Goal: Information Seeking & Learning: Learn about a topic

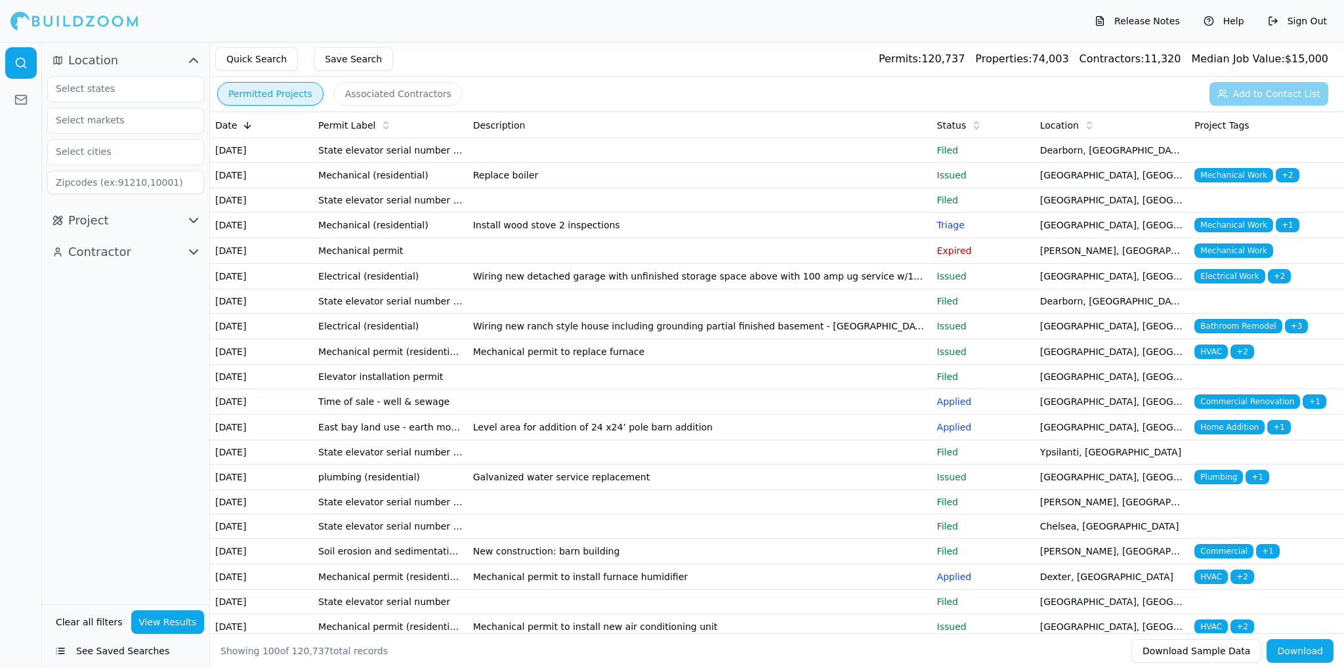
click at [416, 151] on td "State elevator serial number renewal" at bounding box center [390, 151] width 155 height 24
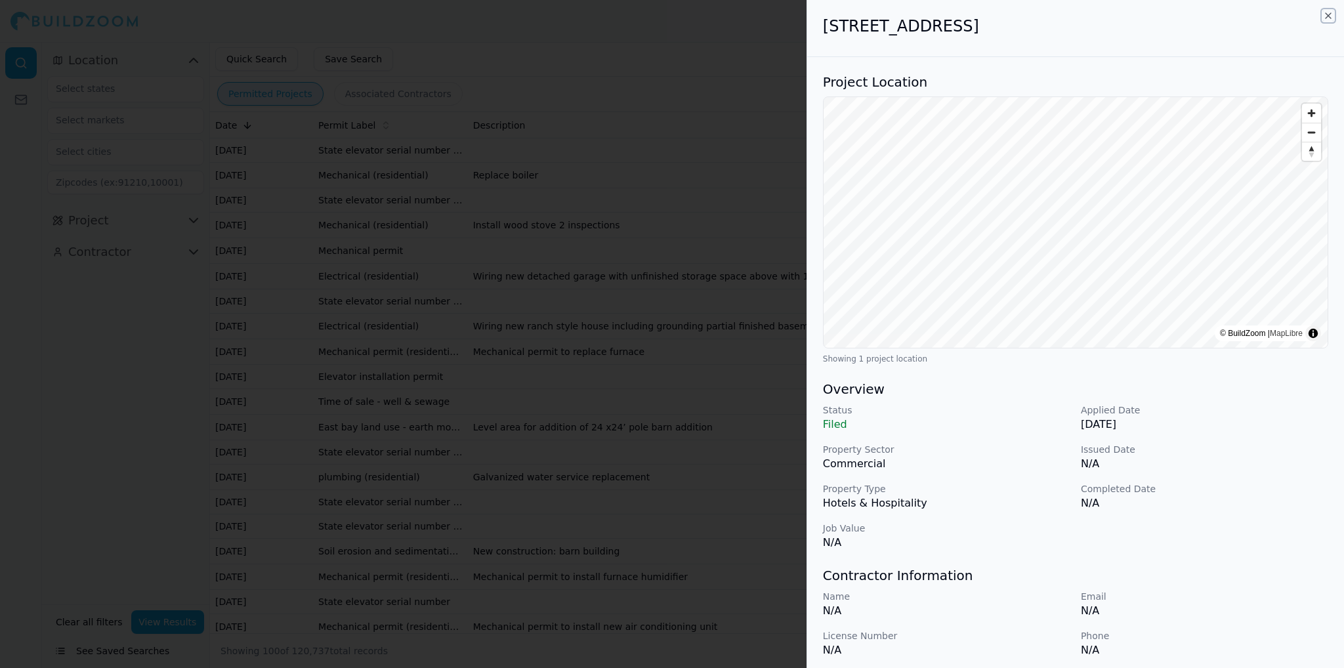
click at [1327, 16] on icon "button" at bounding box center [1328, 16] width 11 height 11
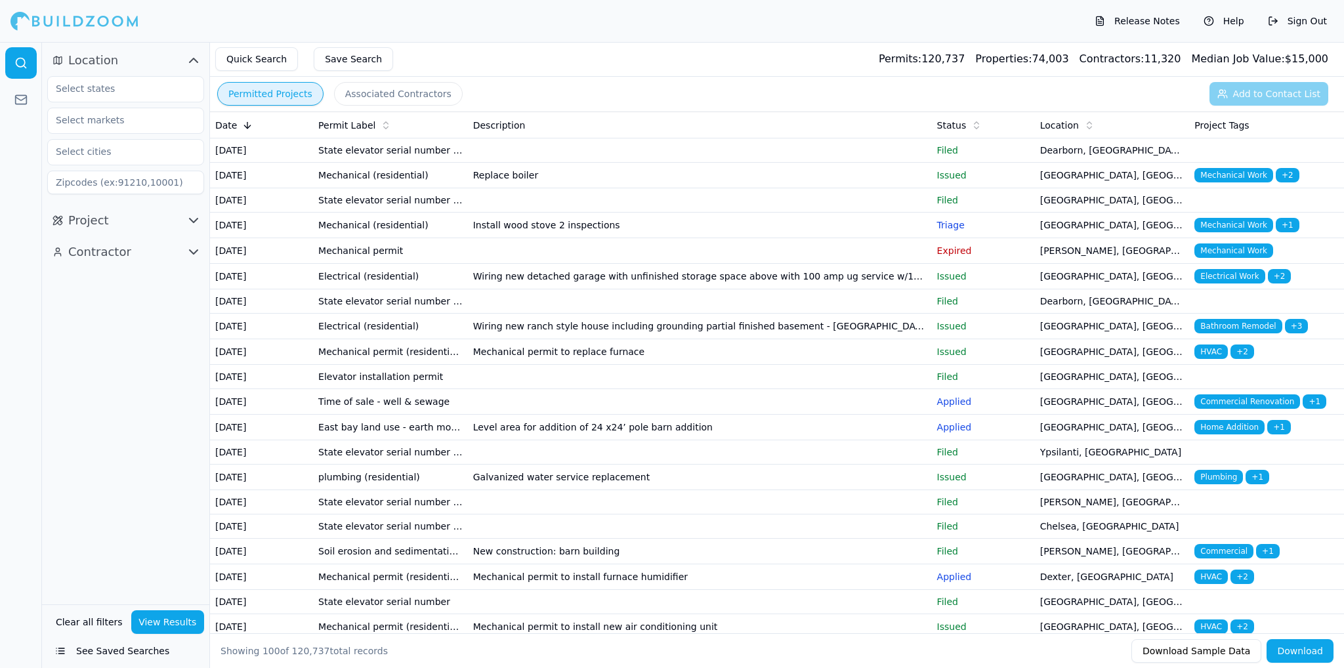
click at [93, 218] on span "Project" at bounding box center [88, 220] width 41 height 18
click at [102, 224] on span "Project" at bounding box center [88, 220] width 41 height 18
click at [19, 97] on icon at bounding box center [20, 99] width 13 height 13
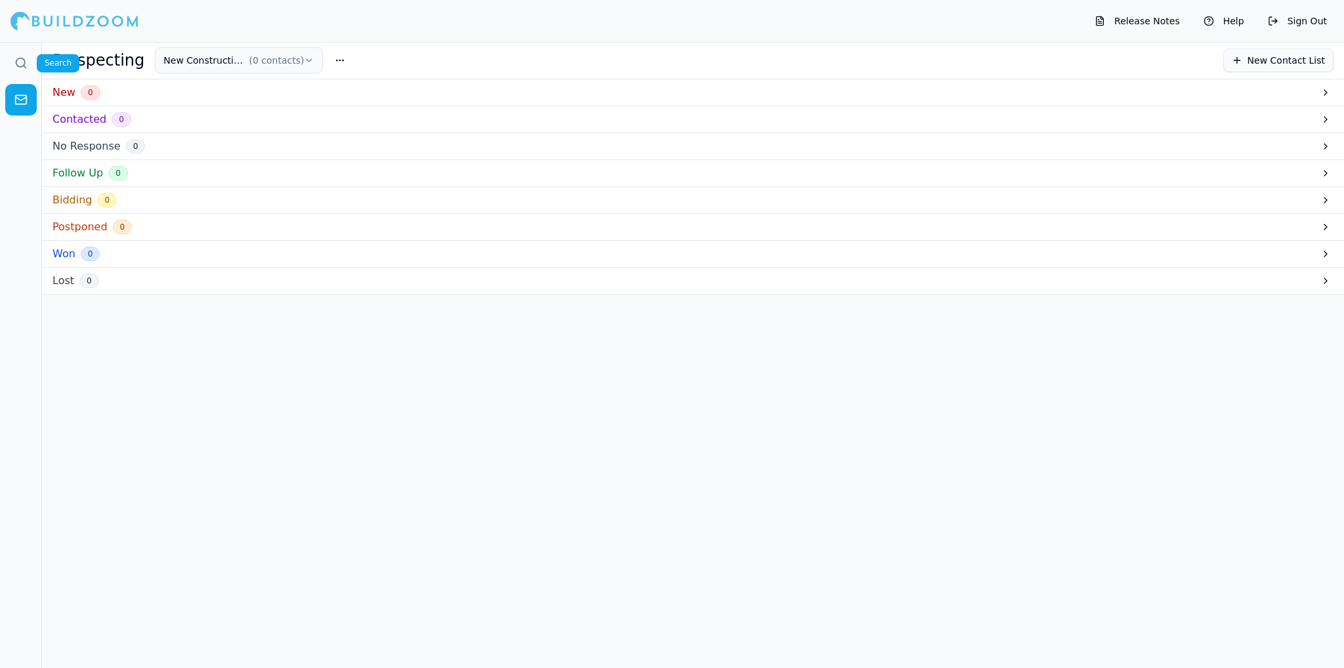
click at [24, 66] on icon at bounding box center [25, 67] width 3 height 3
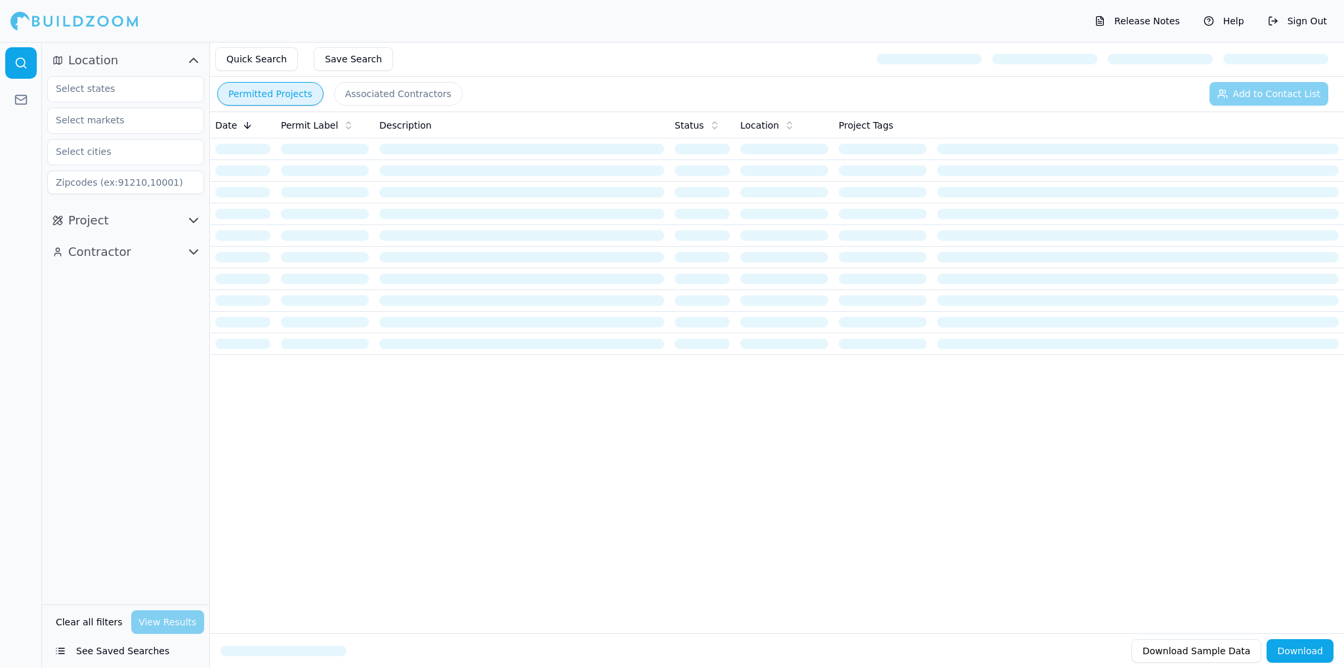
click at [113, 653] on button "See Saved Searches" at bounding box center [125, 651] width 157 height 24
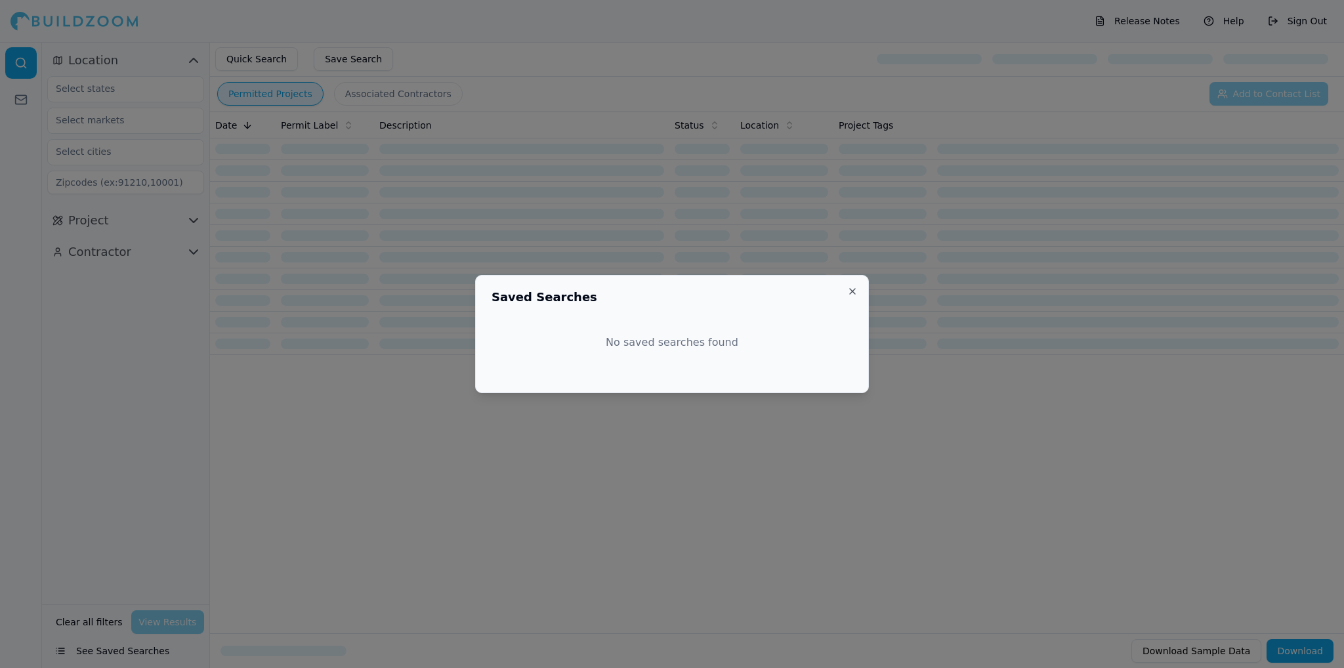
click at [848, 287] on button "Close" at bounding box center [853, 291] width 11 height 11
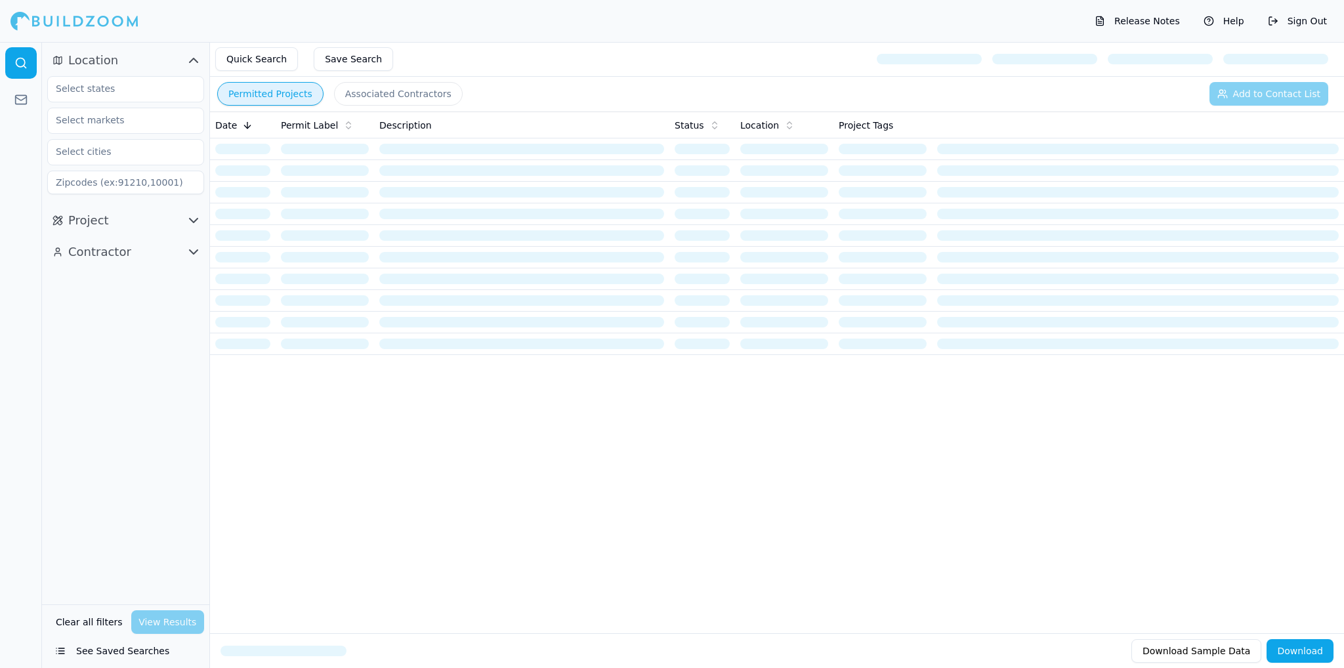
click at [236, 59] on button "Quick Search" at bounding box center [256, 59] width 83 height 24
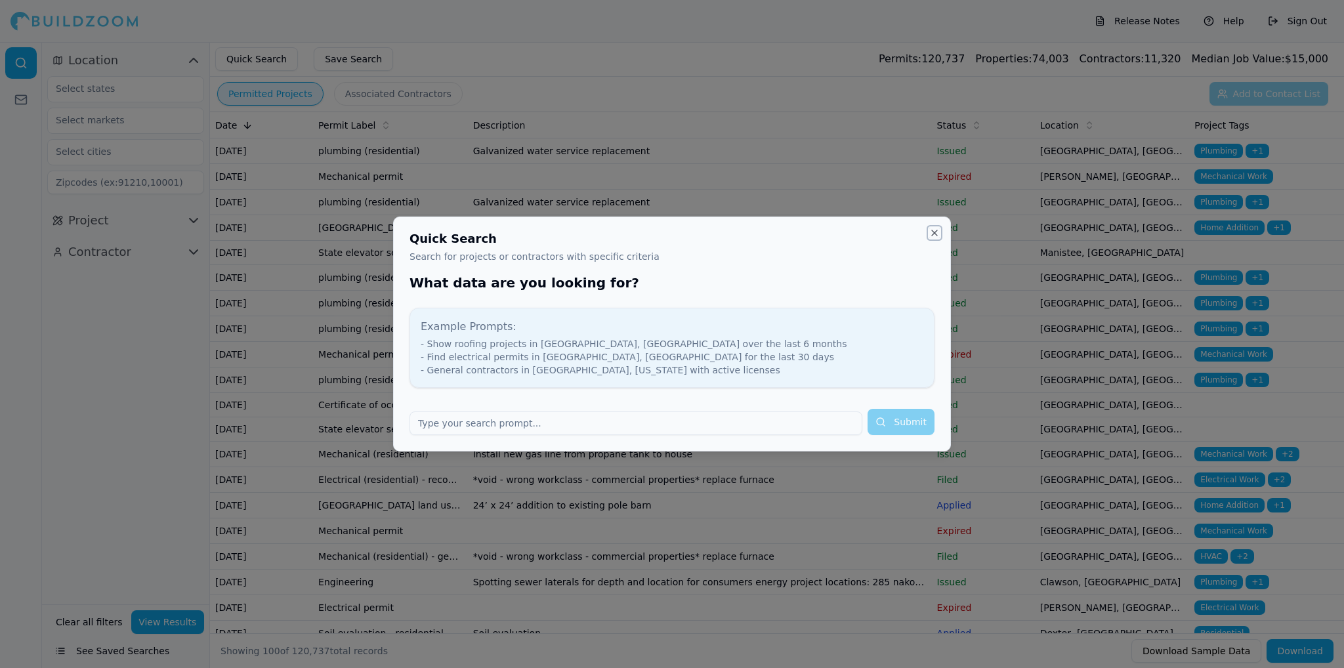
click at [939, 233] on button "Close" at bounding box center [935, 233] width 11 height 11
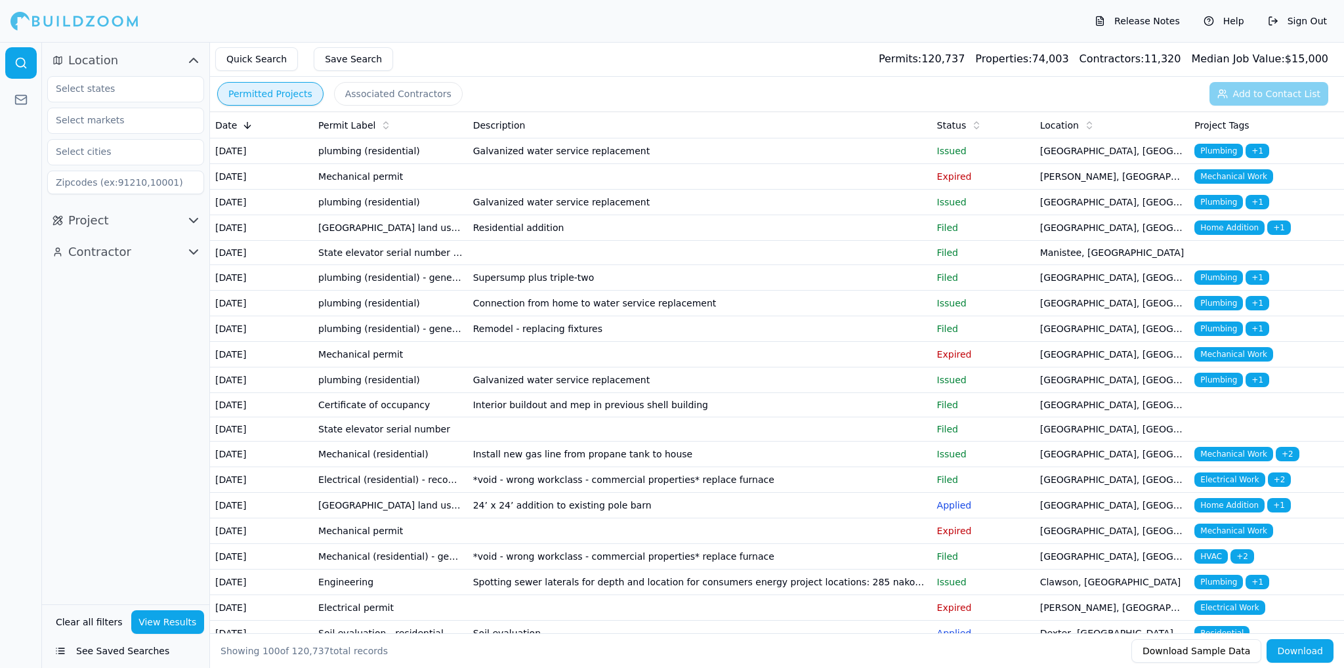
click at [264, 95] on button "Permitted Projects" at bounding box center [270, 94] width 106 height 24
click at [378, 95] on button "Associated Contractors" at bounding box center [398, 94] width 129 height 24
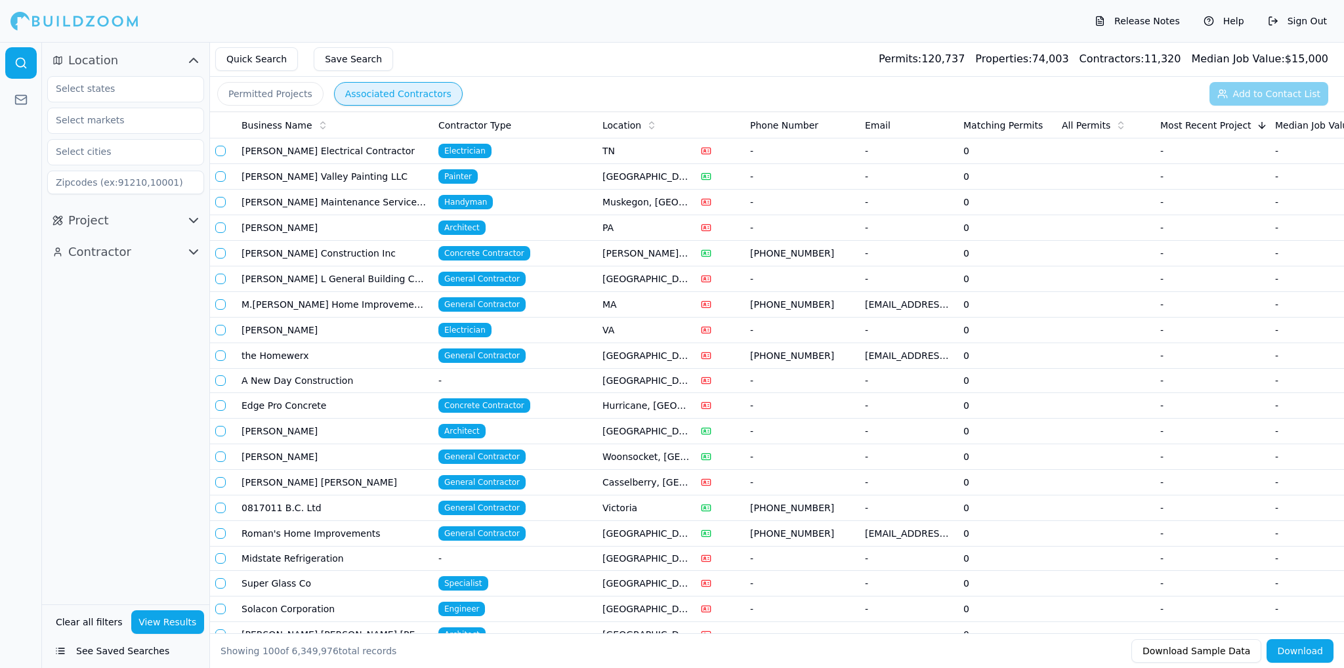
click at [307, 95] on button "Permitted Projects" at bounding box center [270, 94] width 106 height 24
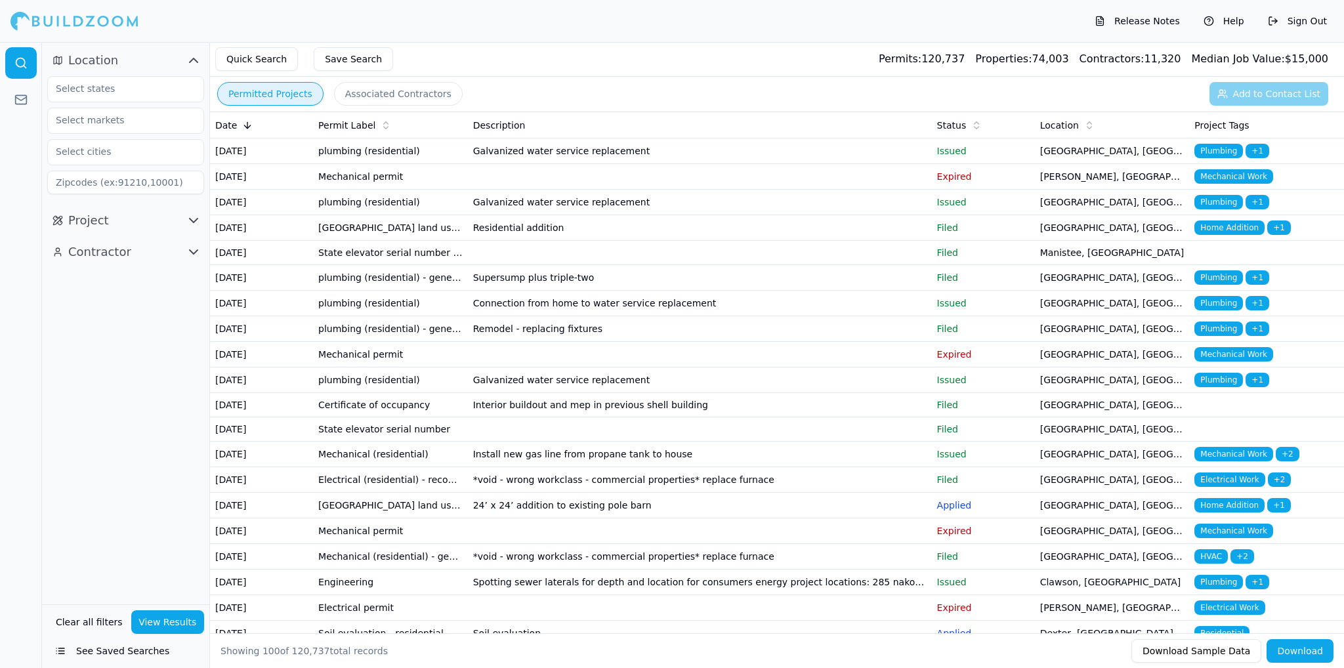
click at [386, 93] on button "Associated Contractors" at bounding box center [398, 94] width 129 height 24
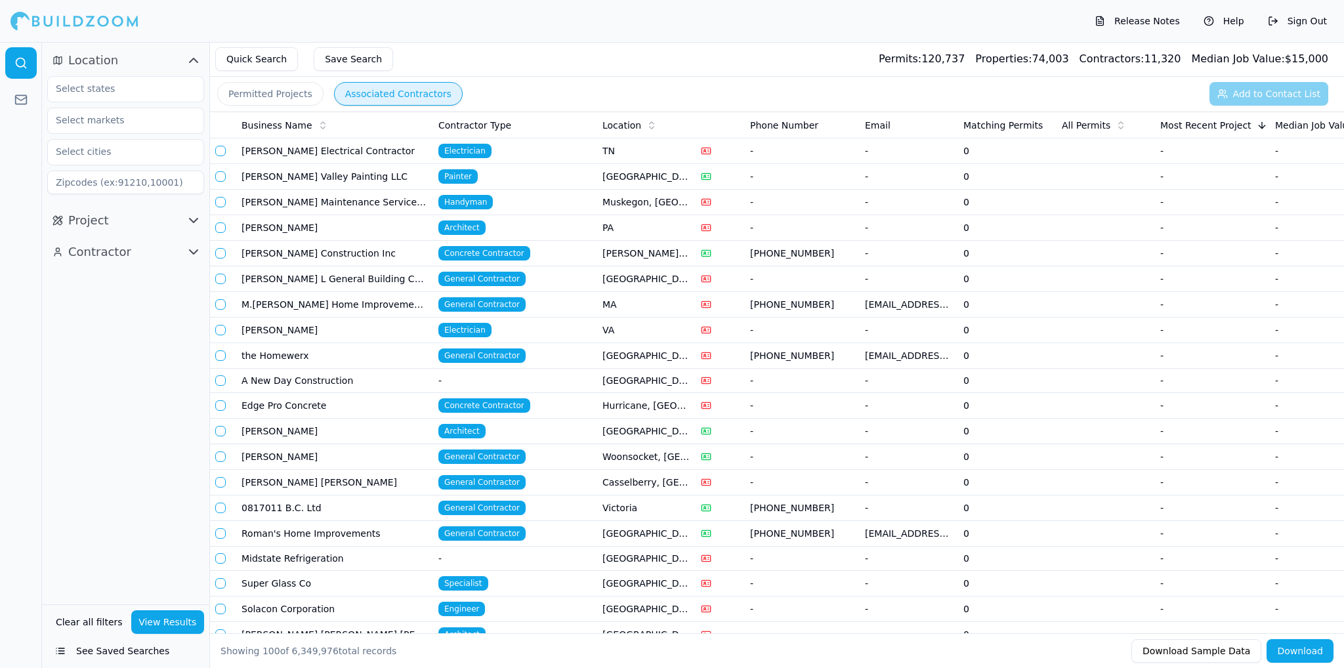
click at [270, 93] on button "Permitted Projects" at bounding box center [270, 94] width 106 height 24
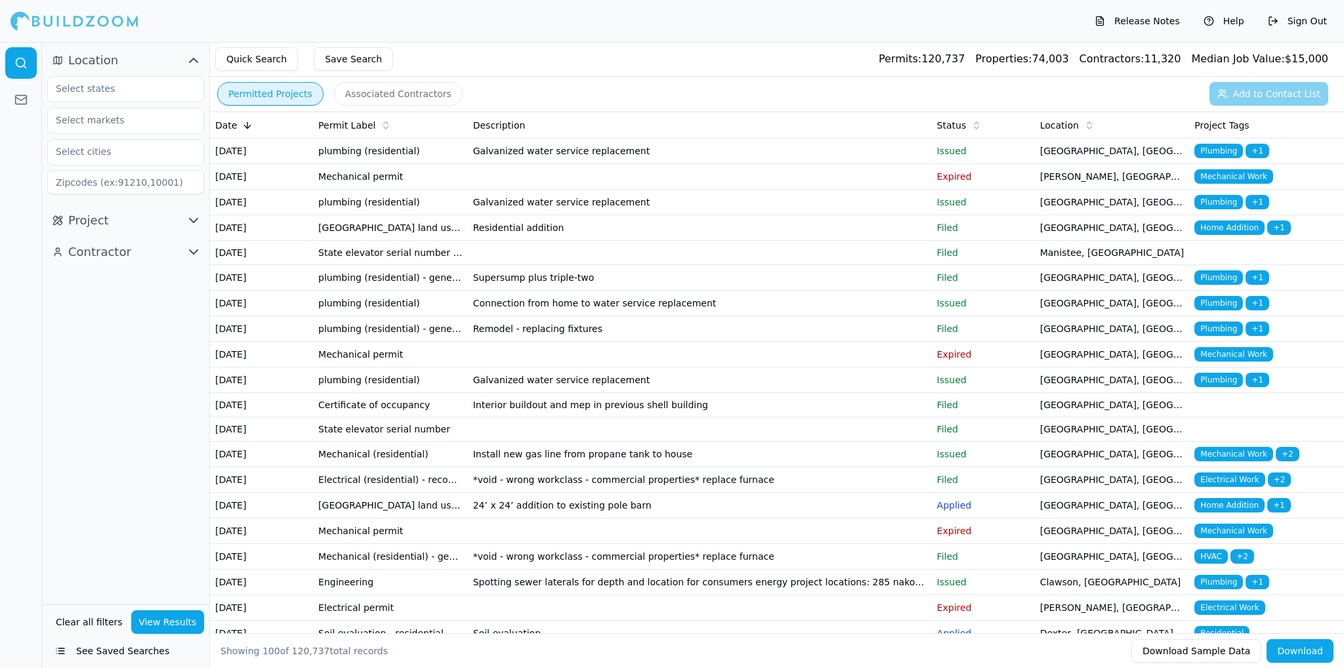
click at [384, 95] on button "Associated Contractors" at bounding box center [398, 94] width 129 height 24
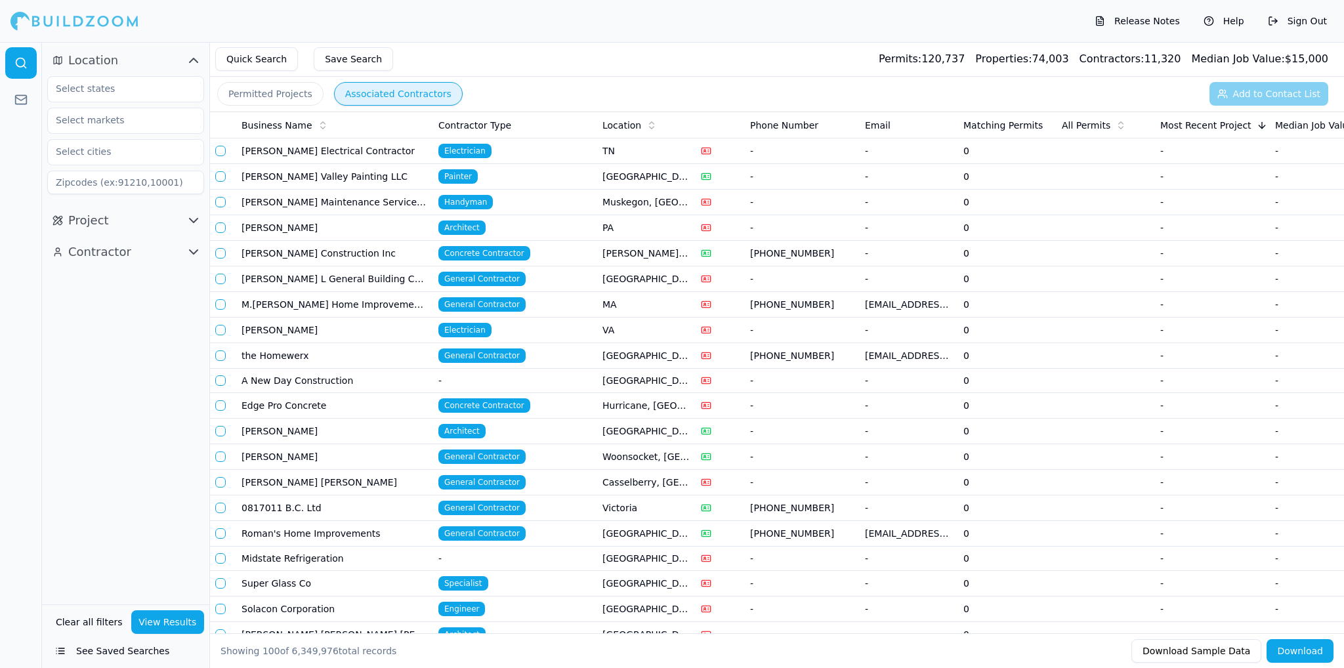
click at [282, 102] on button "Permitted Projects" at bounding box center [270, 94] width 106 height 24
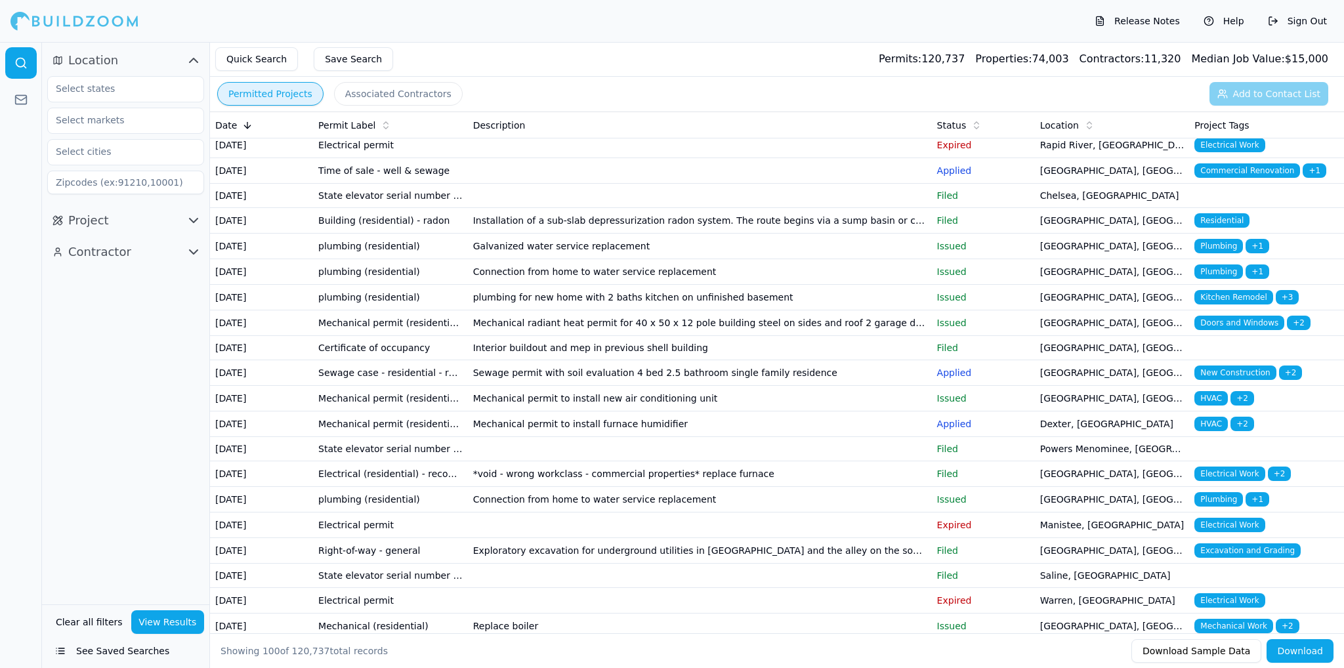
scroll to position [1772, 0]
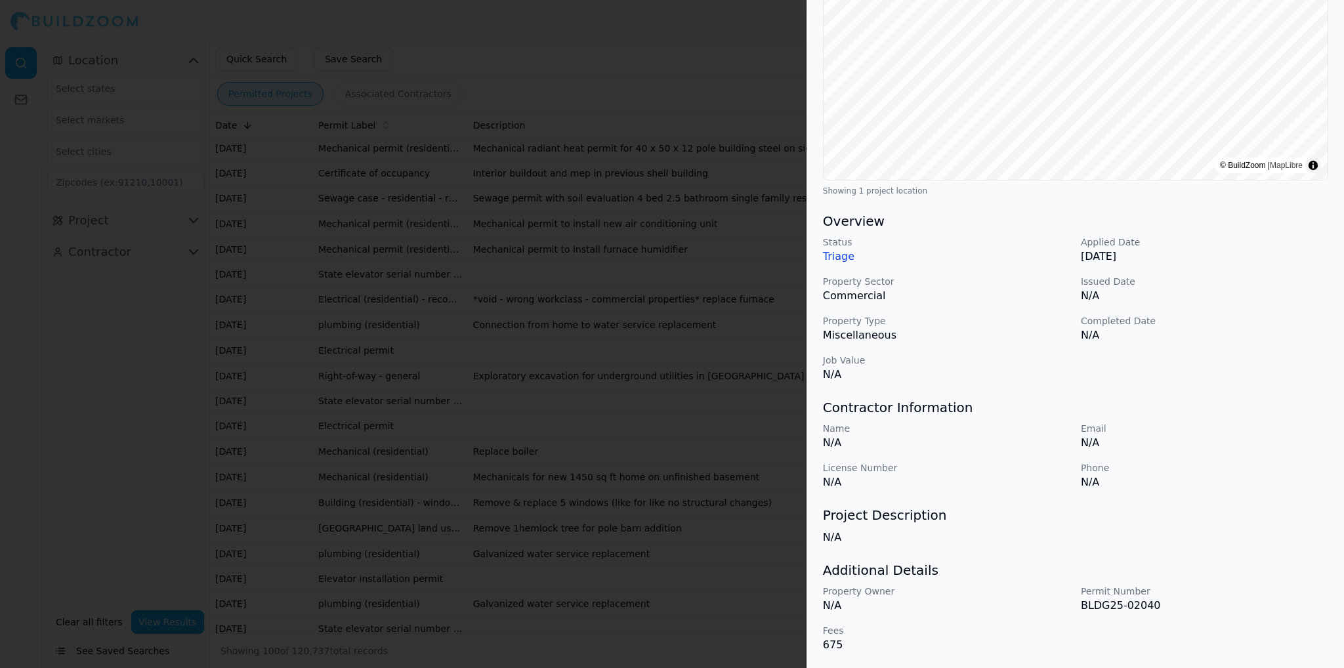
scroll to position [0, 0]
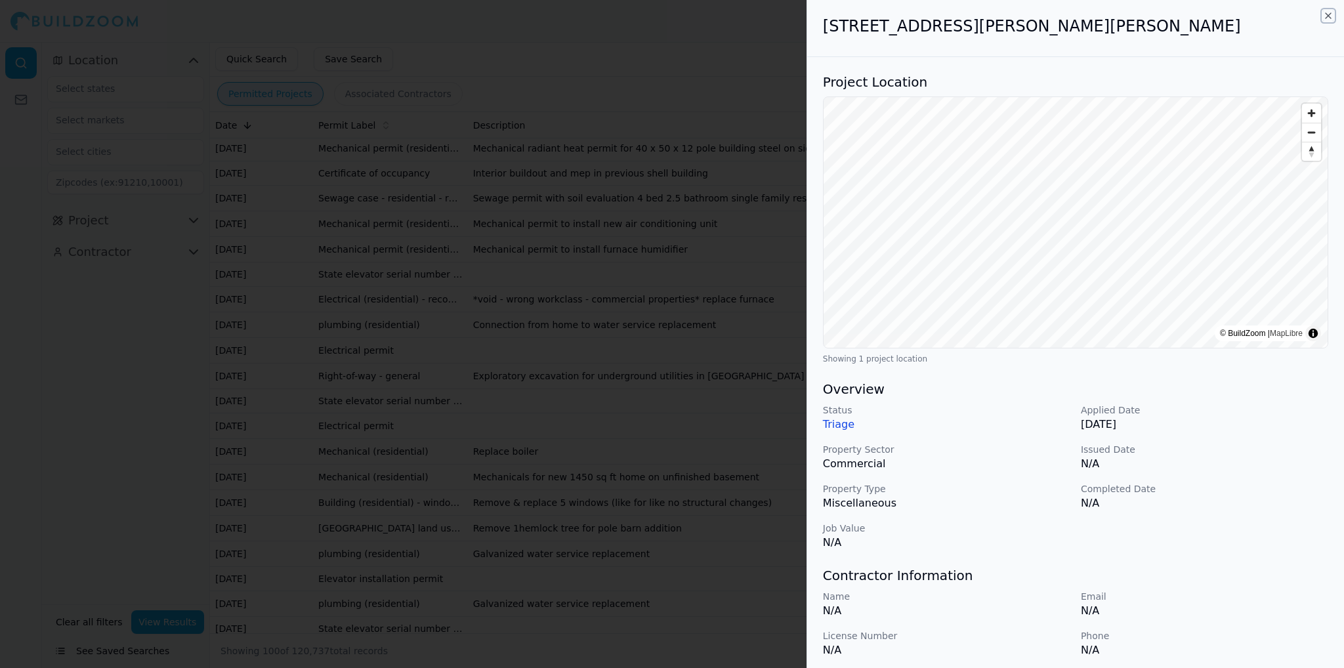
click at [1328, 16] on icon "button" at bounding box center [1328, 15] width 5 height 5
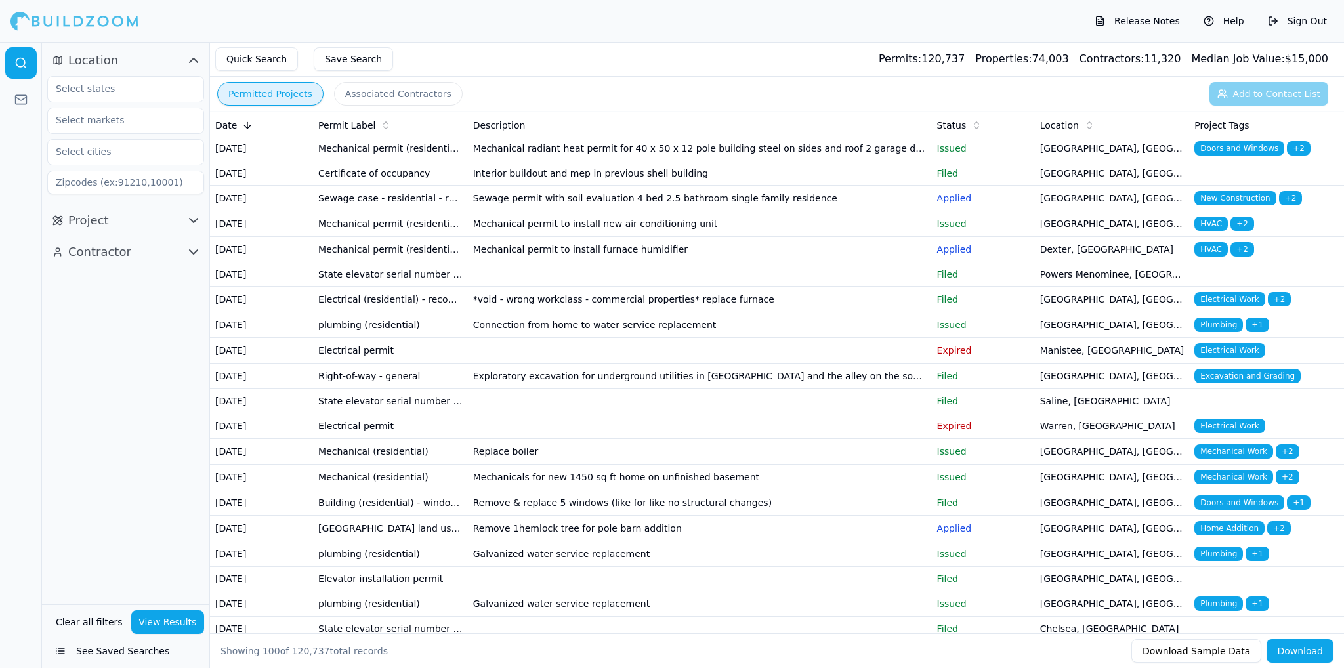
scroll to position [1444, 0]
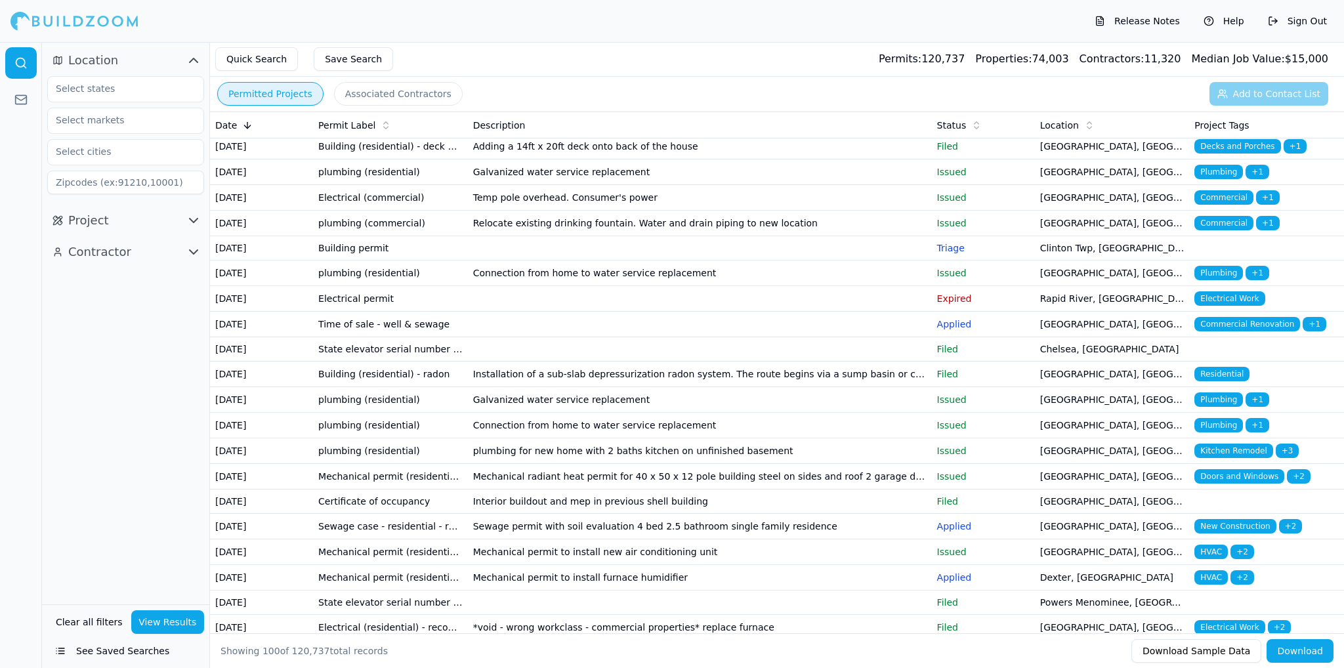
click at [169, 624] on button "View Results" at bounding box center [168, 623] width 74 height 24
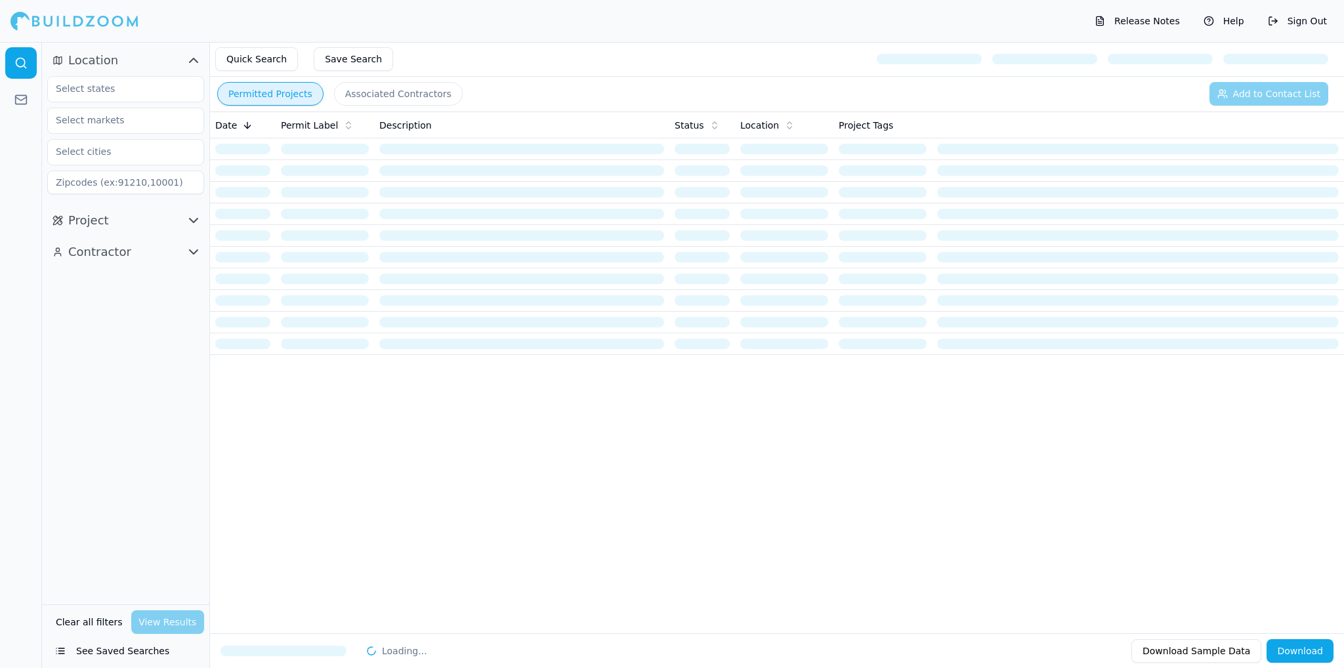
click at [89, 624] on button "Clear all filters" at bounding box center [90, 623] width 74 height 24
click at [259, 58] on button "Quick Search" at bounding box center [256, 59] width 83 height 24
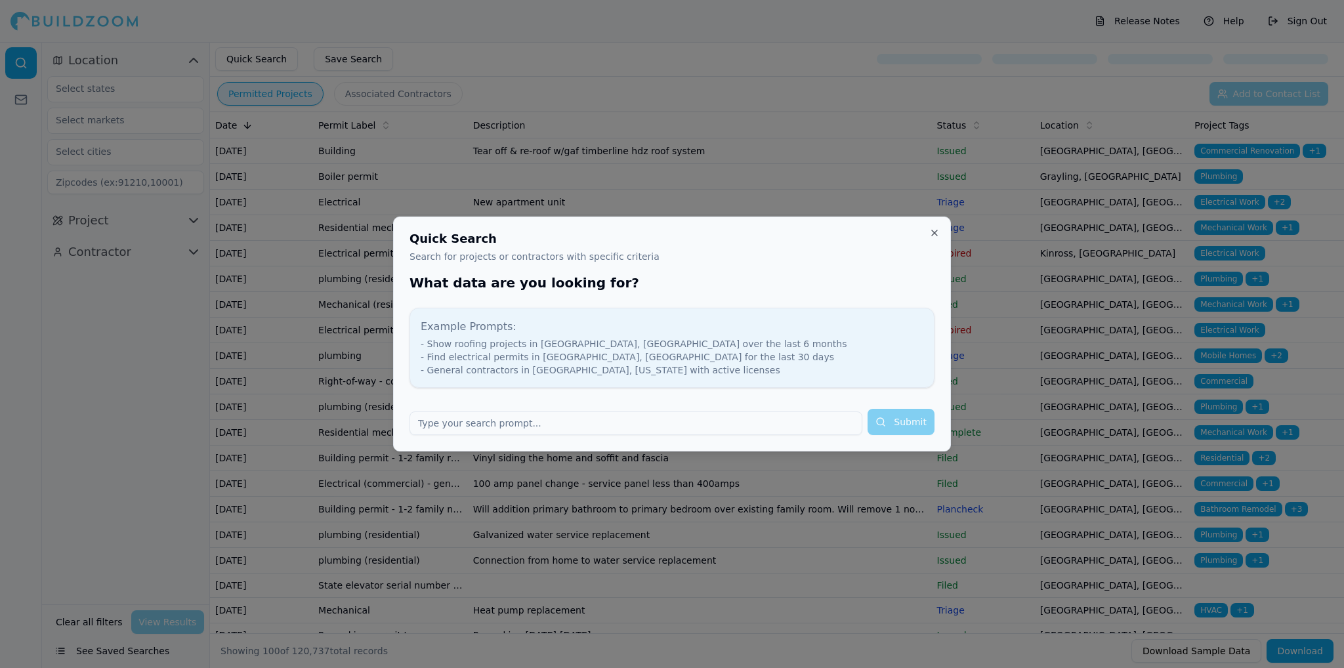
click at [496, 424] on input "text" at bounding box center [636, 424] width 453 height 24
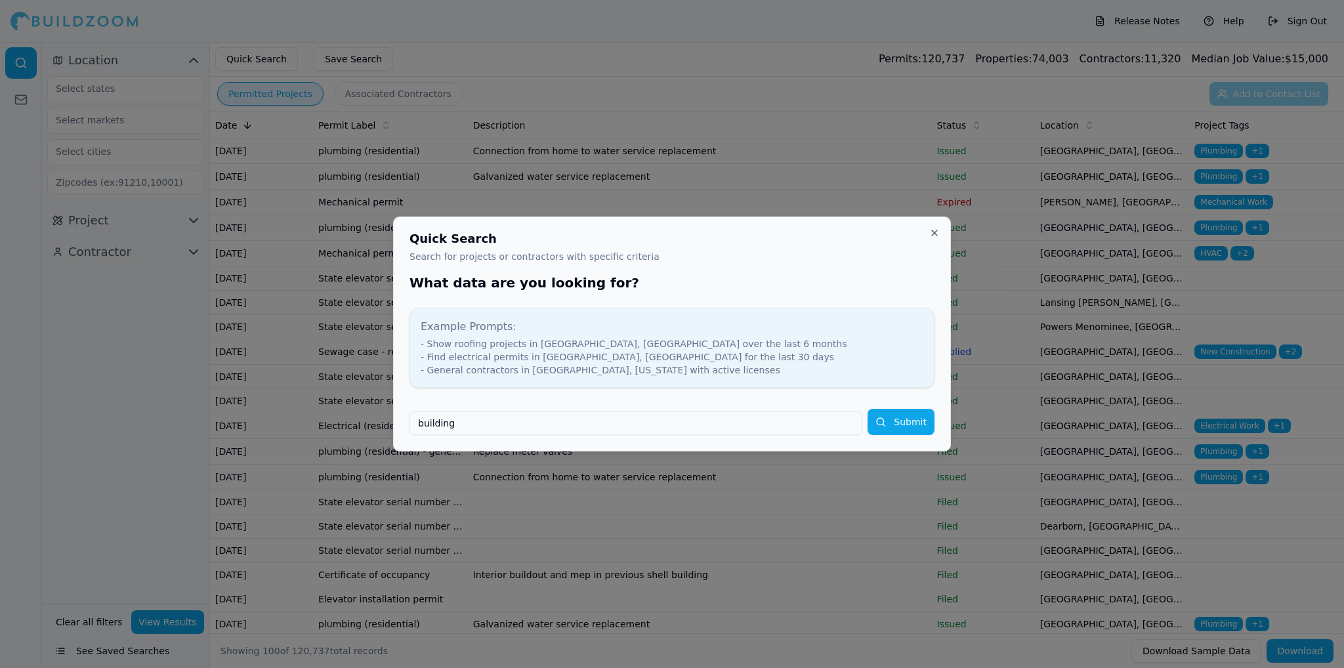
type input "building"
click at [924, 425] on button "Submit" at bounding box center [901, 422] width 67 height 26
